Goal: Task Accomplishment & Management: Manage account settings

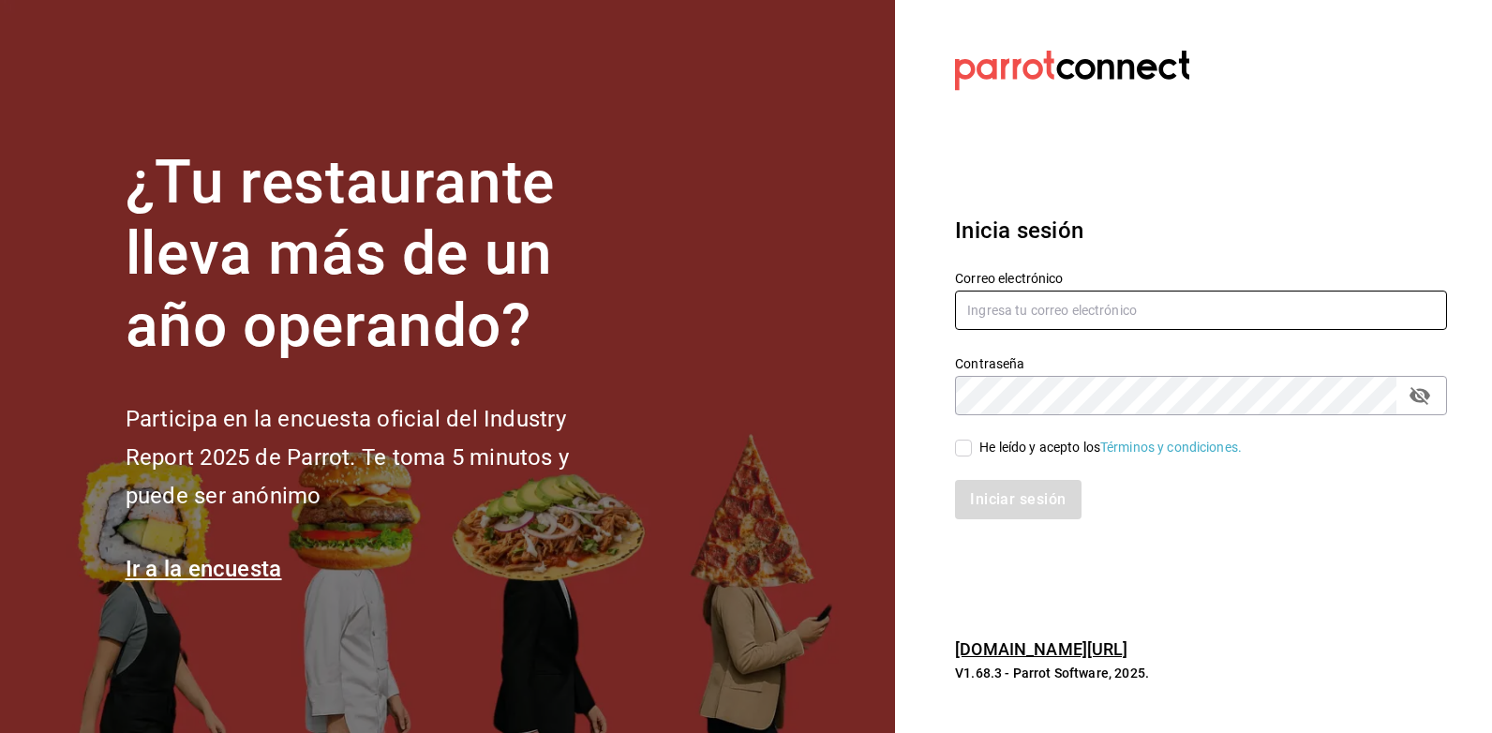
click at [1005, 300] on input "text" at bounding box center [1201, 310] width 492 height 39
type input "[EMAIL_ADDRESS][DOMAIN_NAME]"
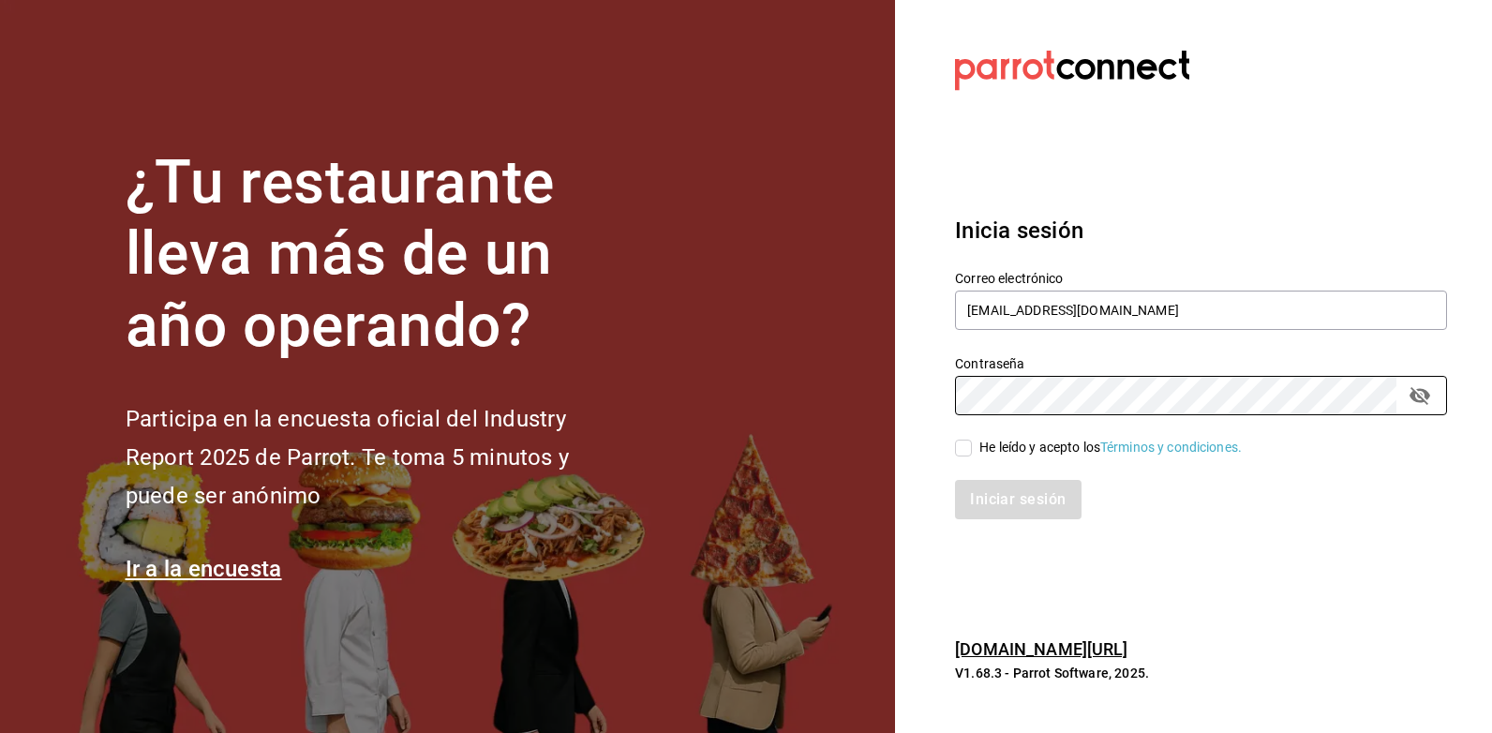
click at [1006, 455] on div "He leído y acepto los Términos y condiciones." at bounding box center [1110, 448] width 262 height 20
click at [972, 455] on input "He leído y acepto los Términos y condiciones." at bounding box center [963, 448] width 17 height 17
checkbox input "true"
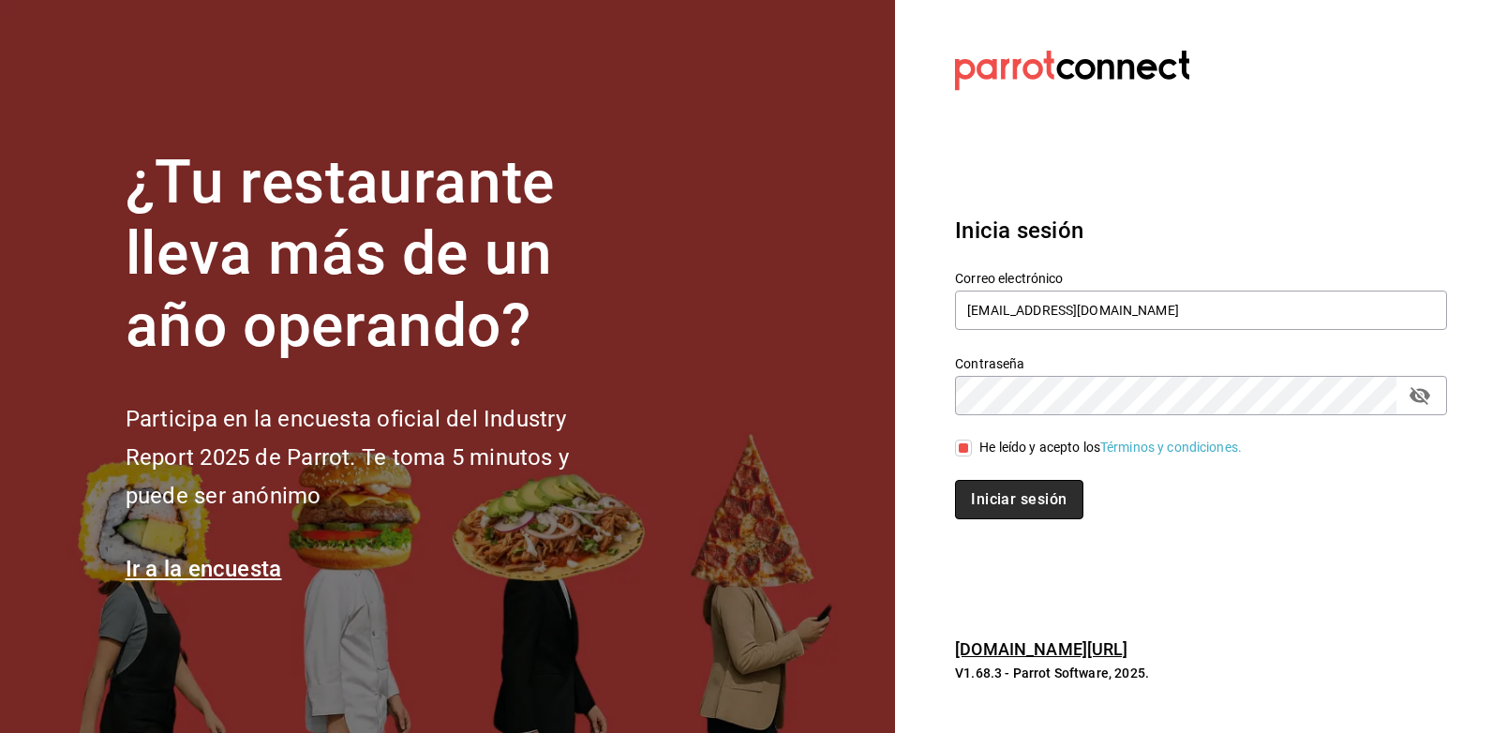
click at [991, 492] on button "Iniciar sesión" at bounding box center [1018, 499] width 127 height 39
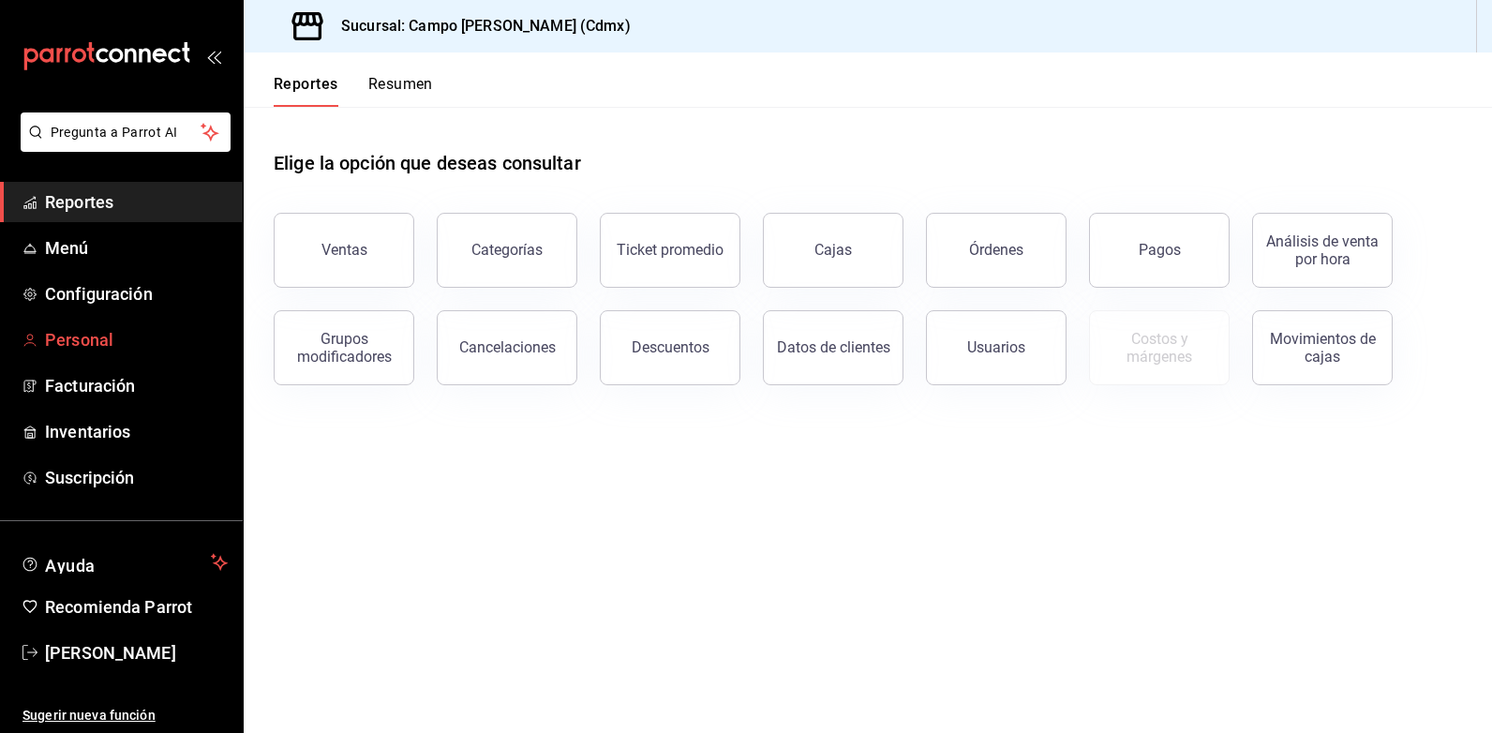
click at [90, 338] on span "Personal" at bounding box center [136, 339] width 183 height 25
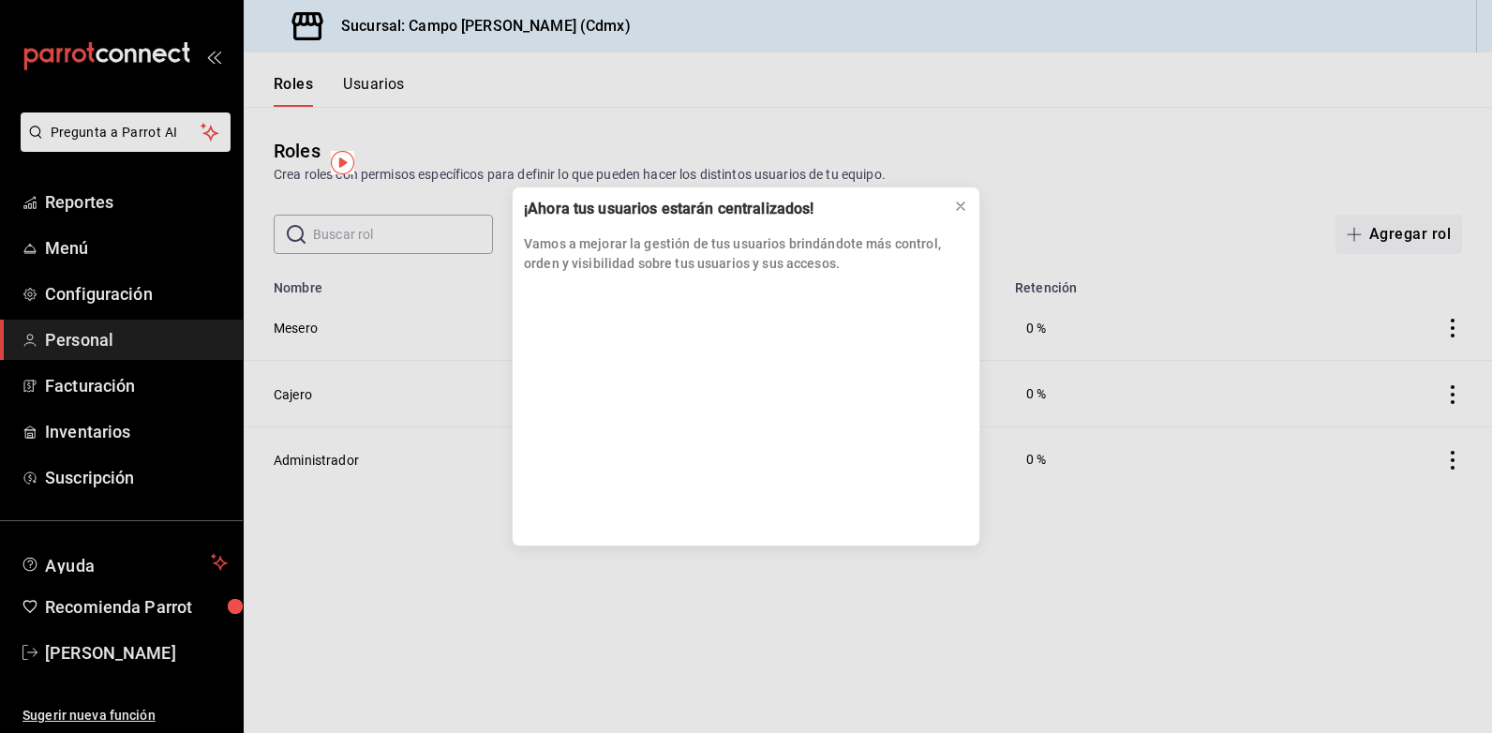
click at [384, 85] on div "¡Ahora tus usuarios estarán centralizados! Vamos a mejorar la gestión de tus us…" at bounding box center [746, 366] width 1492 height 733
drag, startPoint x: 956, startPoint y: 203, endPoint x: 916, endPoint y: 197, distance: 40.8
click at [955, 203] on icon at bounding box center [960, 206] width 15 height 15
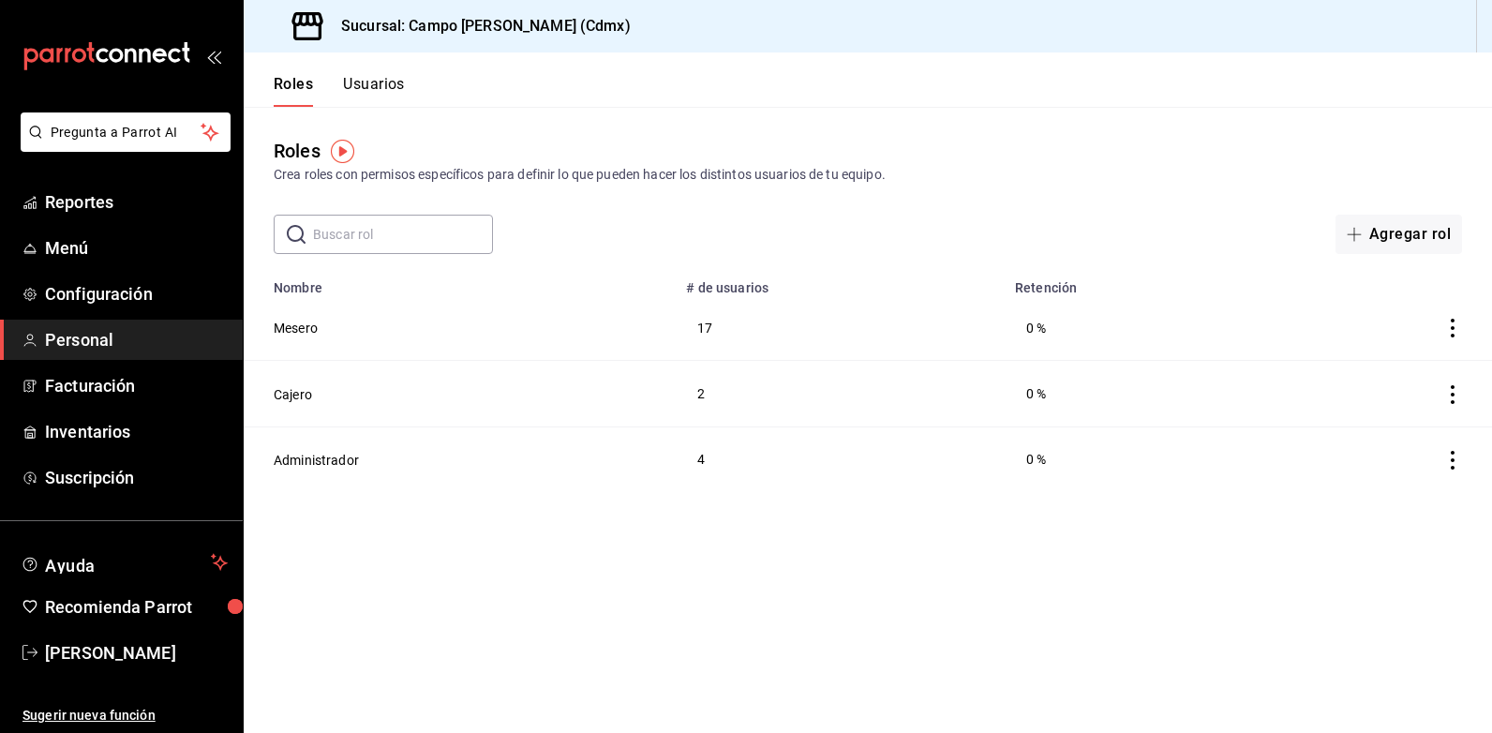
click at [372, 87] on button "Usuarios" at bounding box center [374, 91] width 62 height 32
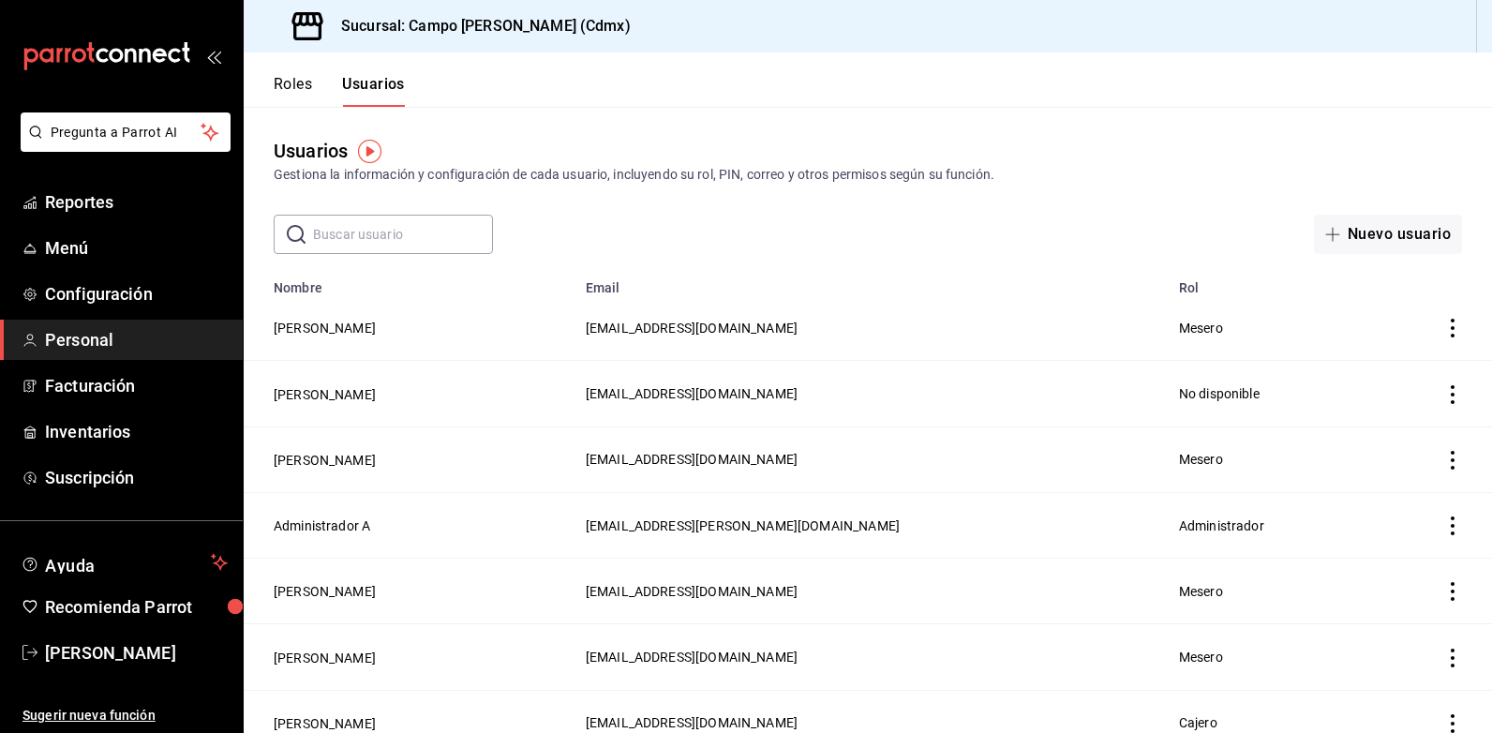
click at [1451, 335] on icon "actions" at bounding box center [1453, 328] width 4 height 19
click at [1439, 335] on li "Eliminar" at bounding box center [1368, 354] width 157 height 52
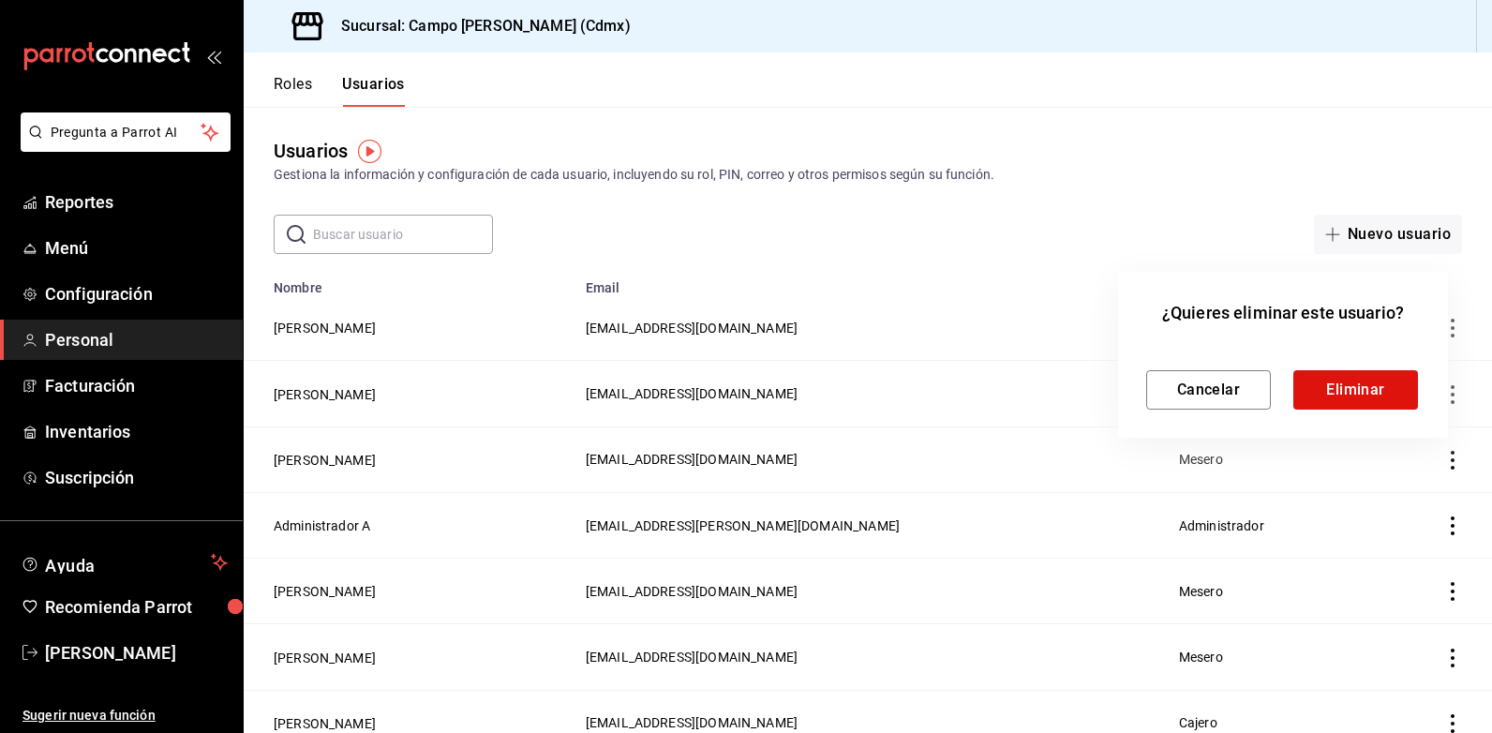
click at [288, 327] on div at bounding box center [746, 366] width 1492 height 733
click at [1198, 402] on button "Cancelar" at bounding box center [1208, 389] width 125 height 39
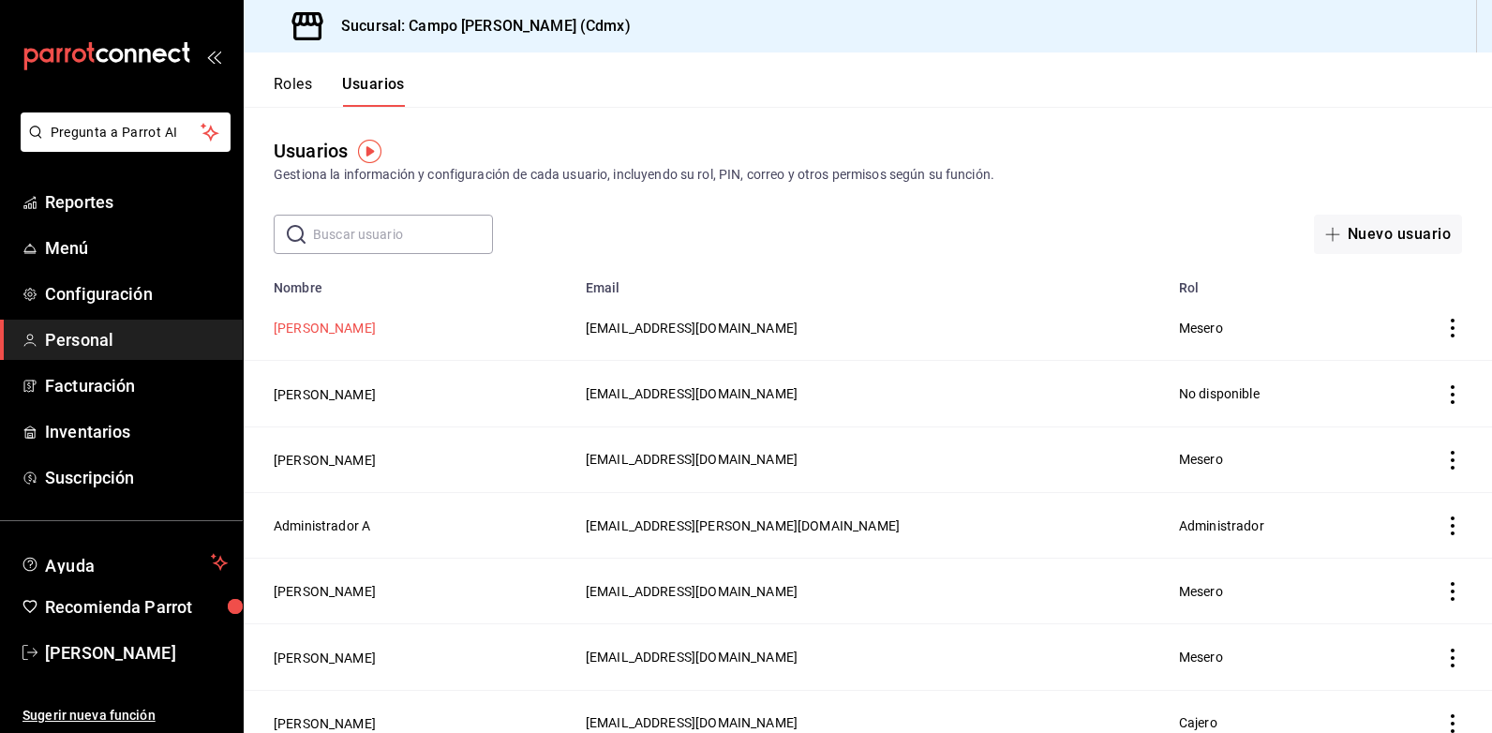
click at [318, 330] on button "[PERSON_NAME]" at bounding box center [325, 328] width 102 height 19
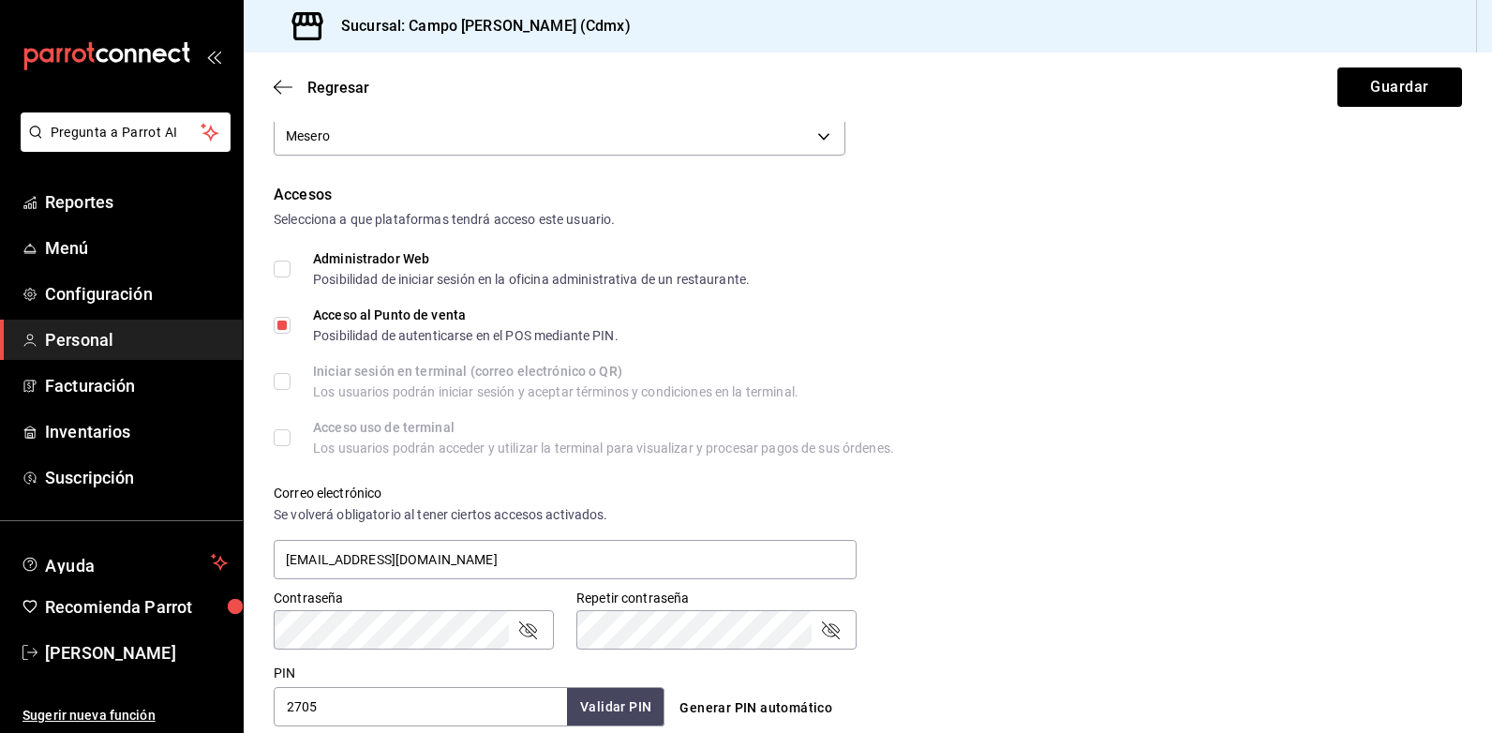
scroll to position [375, 0]
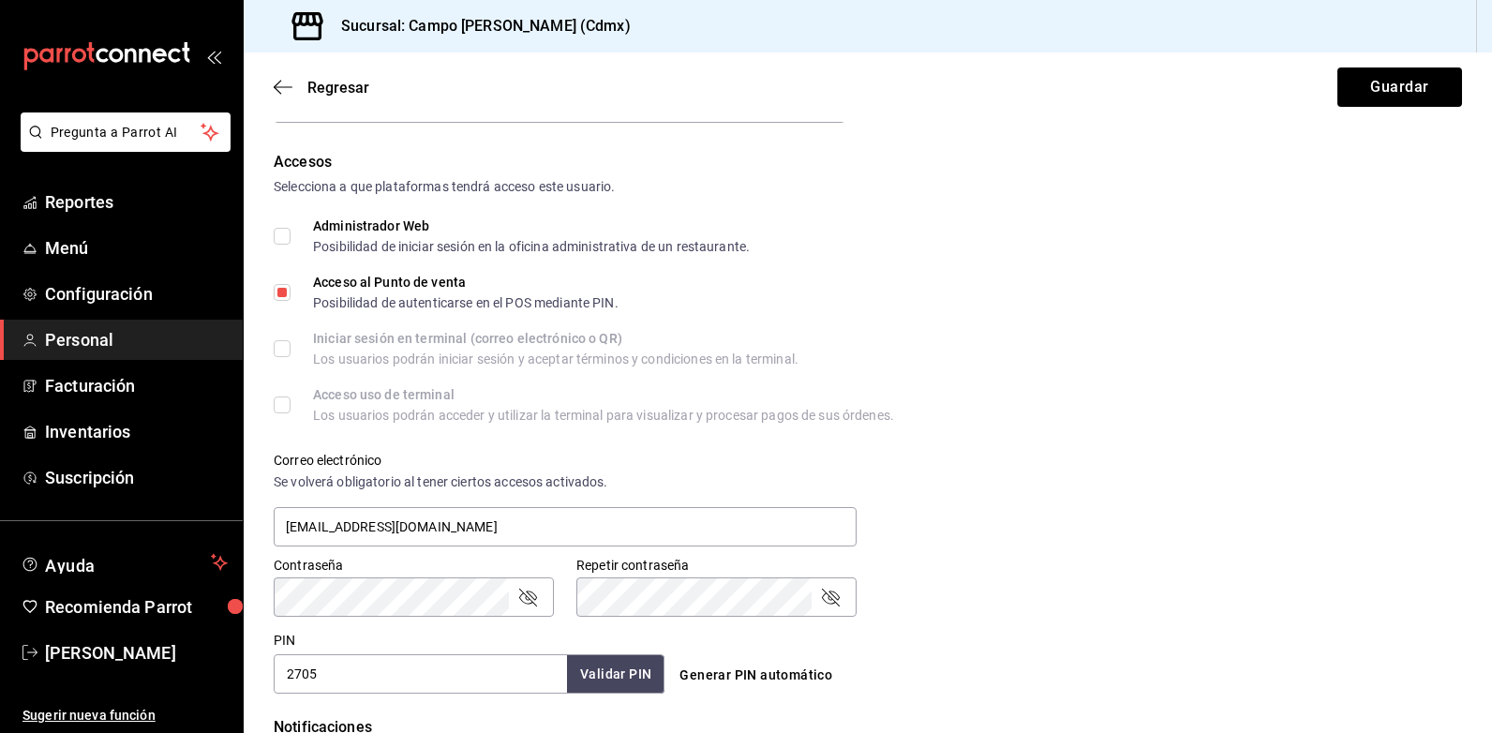
click at [278, 295] on input "Acceso al Punto de venta Posibilidad de autenticarse en el POS mediante PIN." at bounding box center [282, 292] width 17 height 17
checkbox input "false"
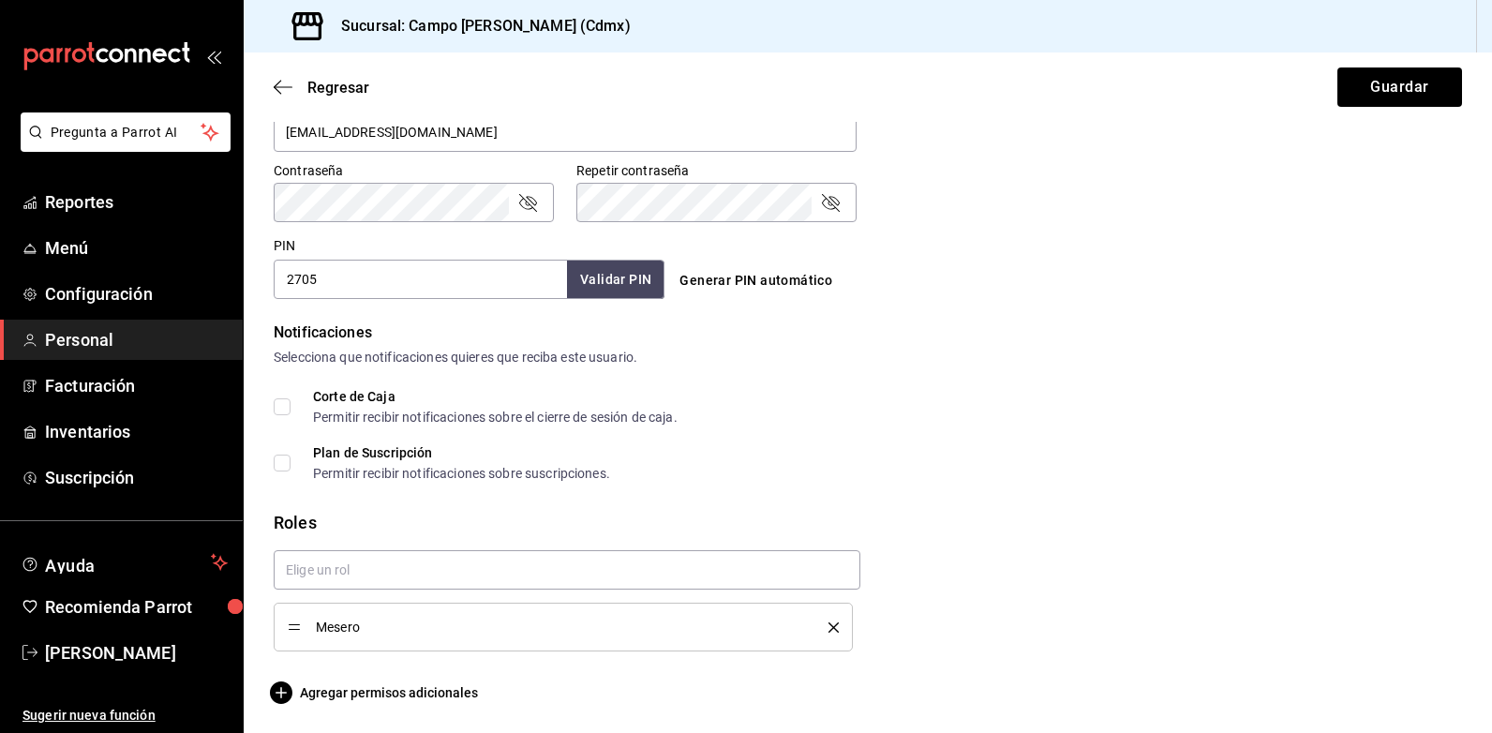
scroll to position [770, 0]
click at [405, 695] on span "Agregar permisos adicionales" at bounding box center [376, 691] width 204 height 22
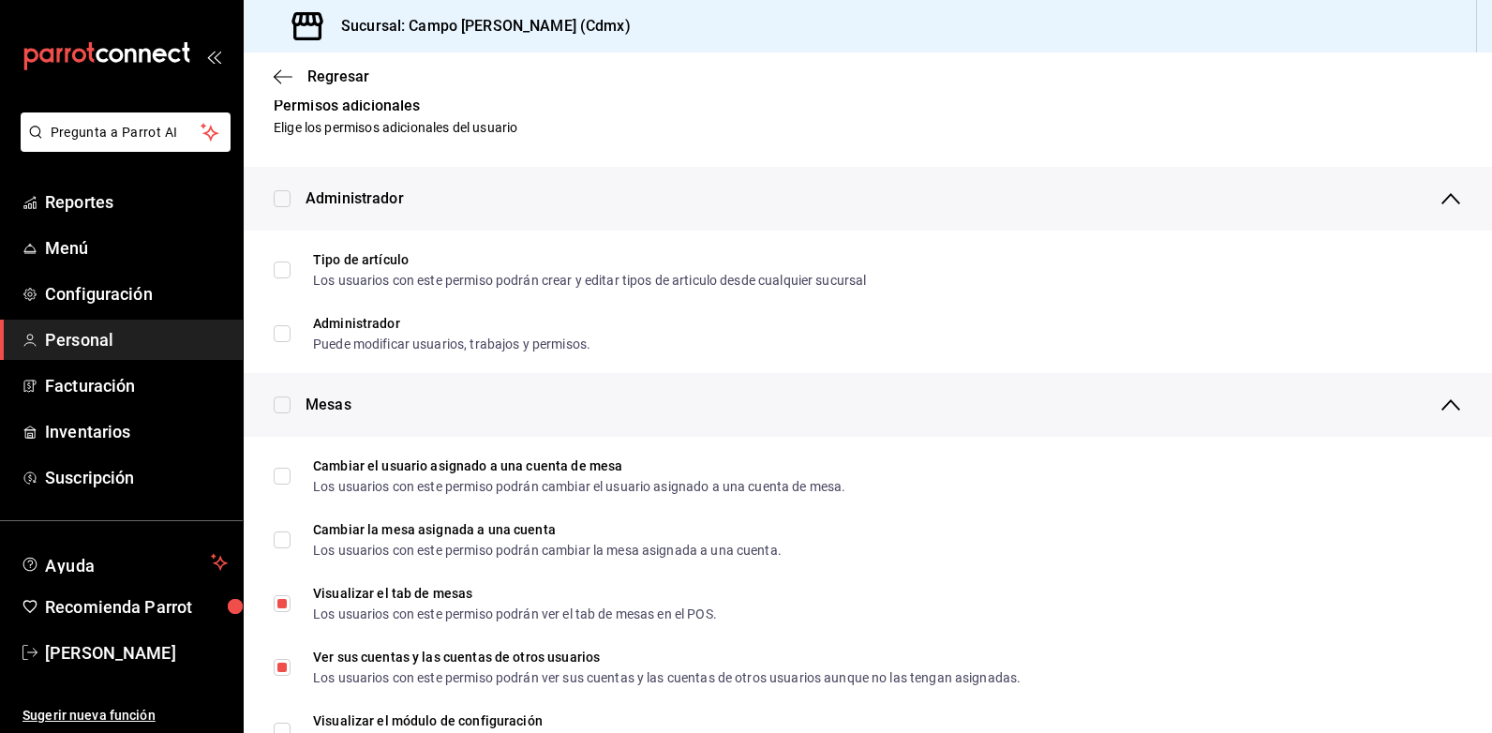
scroll to position [0, 0]
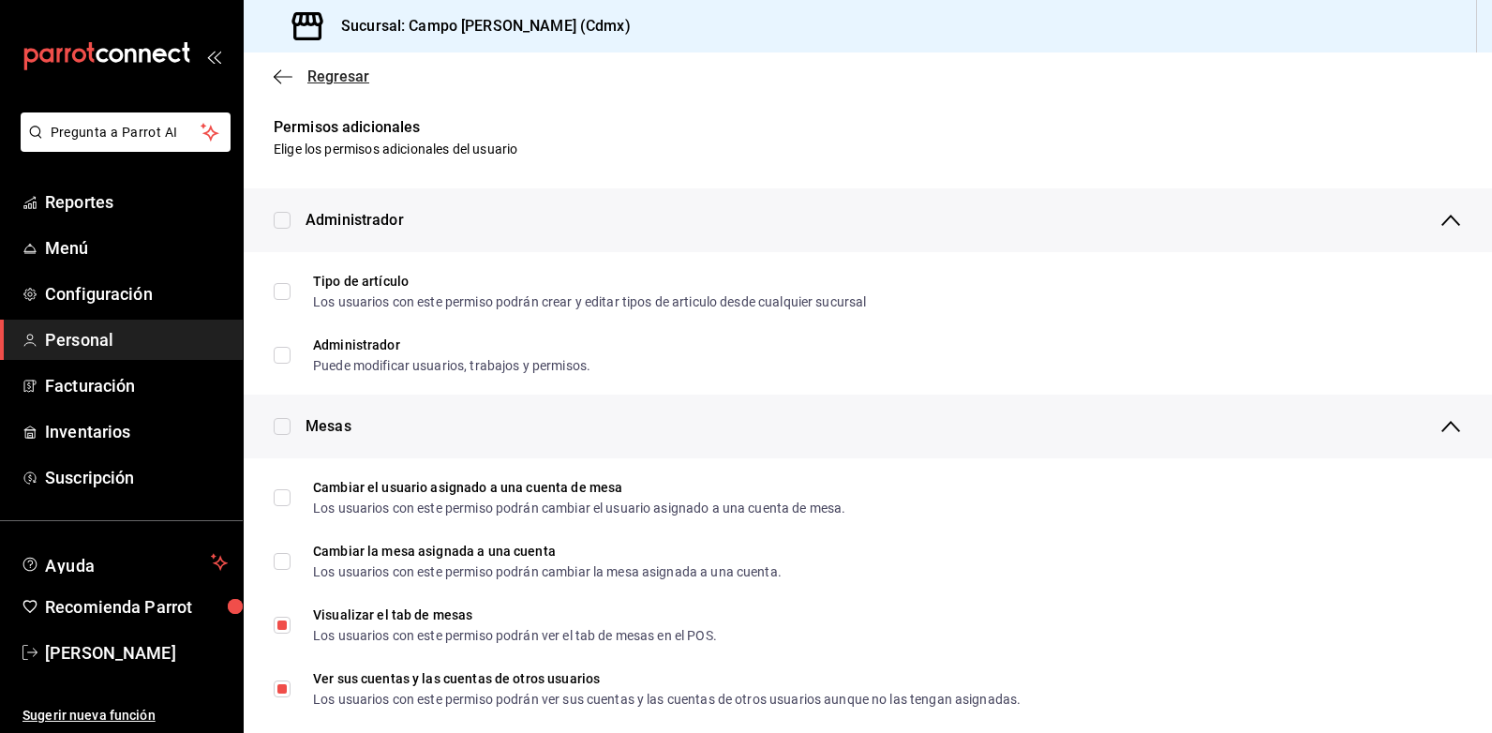
click at [284, 84] on icon "button" at bounding box center [283, 76] width 19 height 17
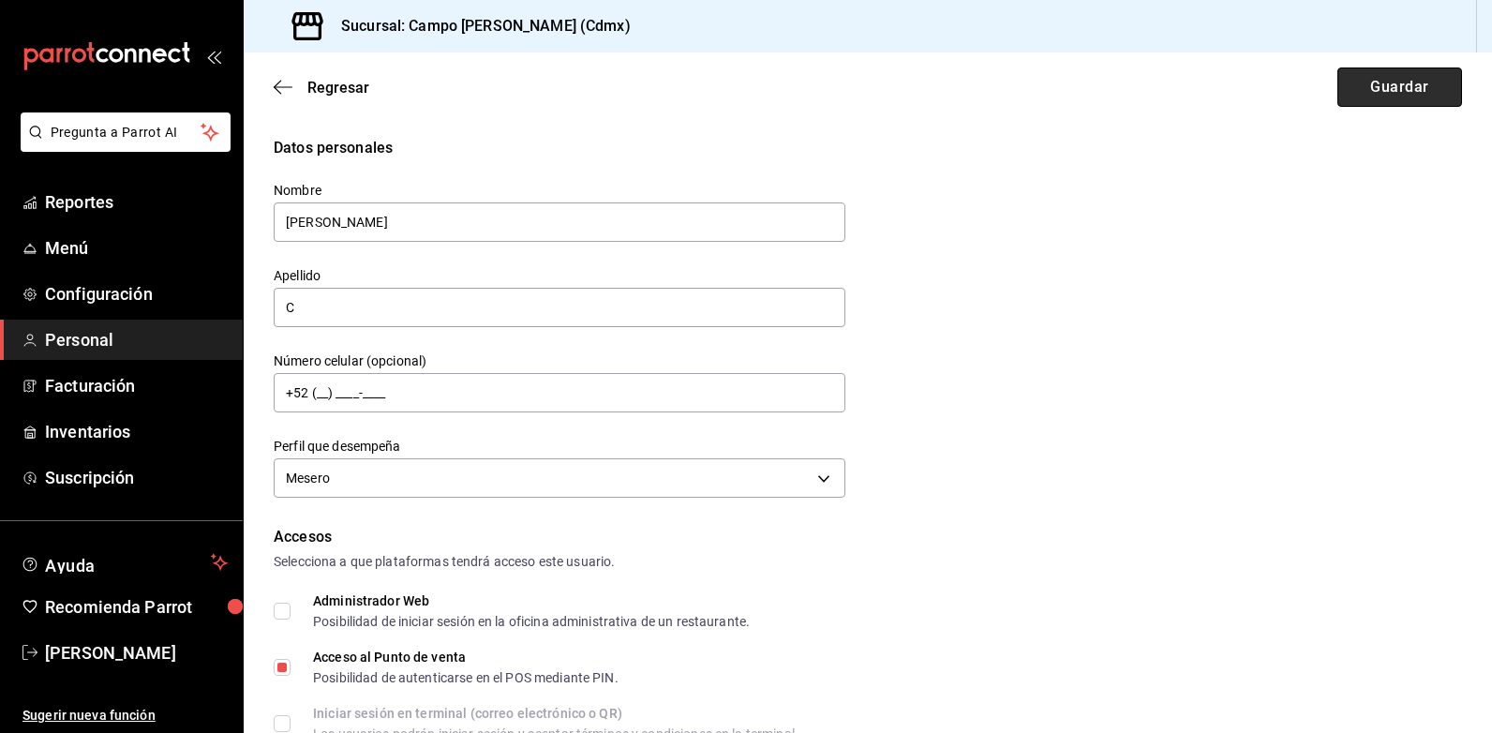
click at [1394, 87] on button "Guardar" at bounding box center [1399, 86] width 125 height 39
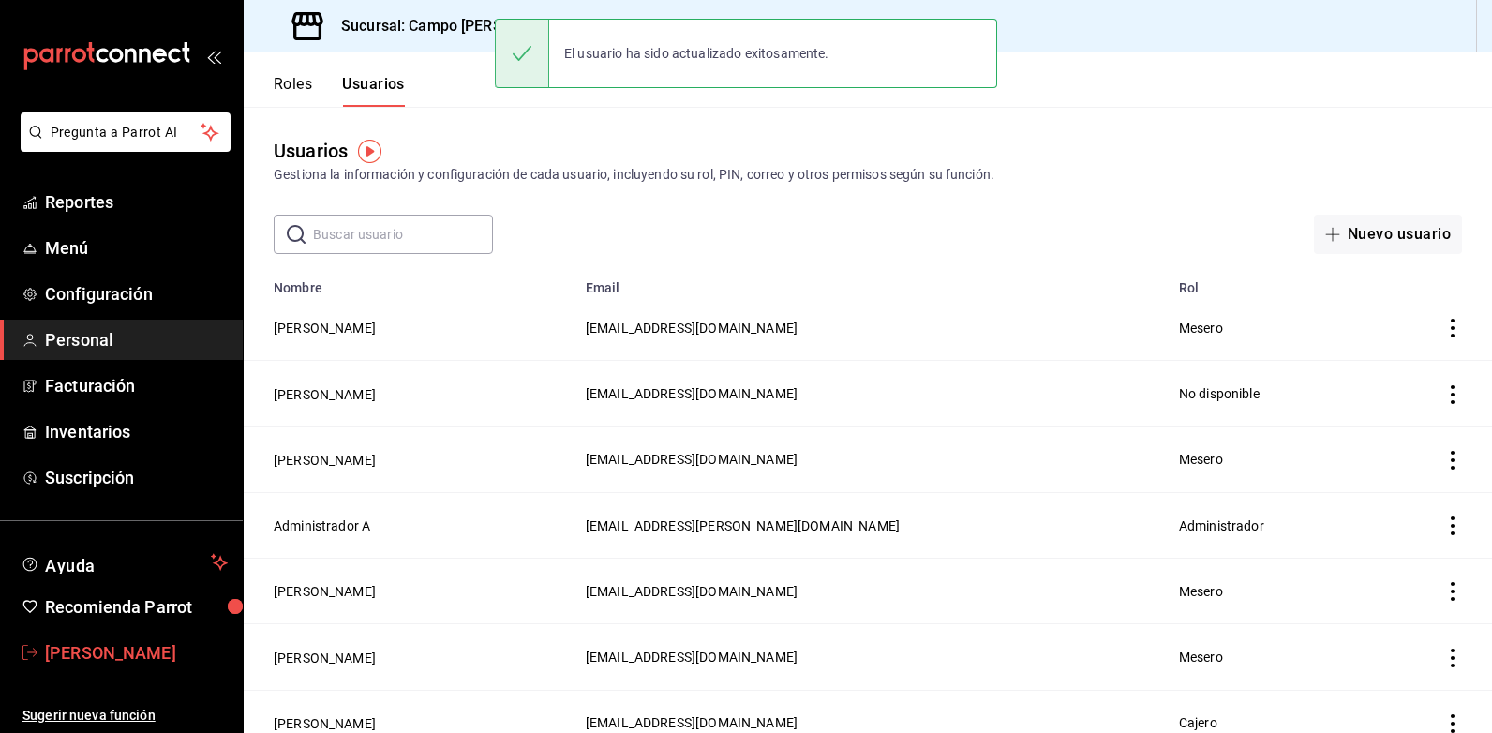
click at [124, 662] on span "[PERSON_NAME]" at bounding box center [136, 652] width 183 height 25
